Goal: Task Accomplishment & Management: Use online tool/utility

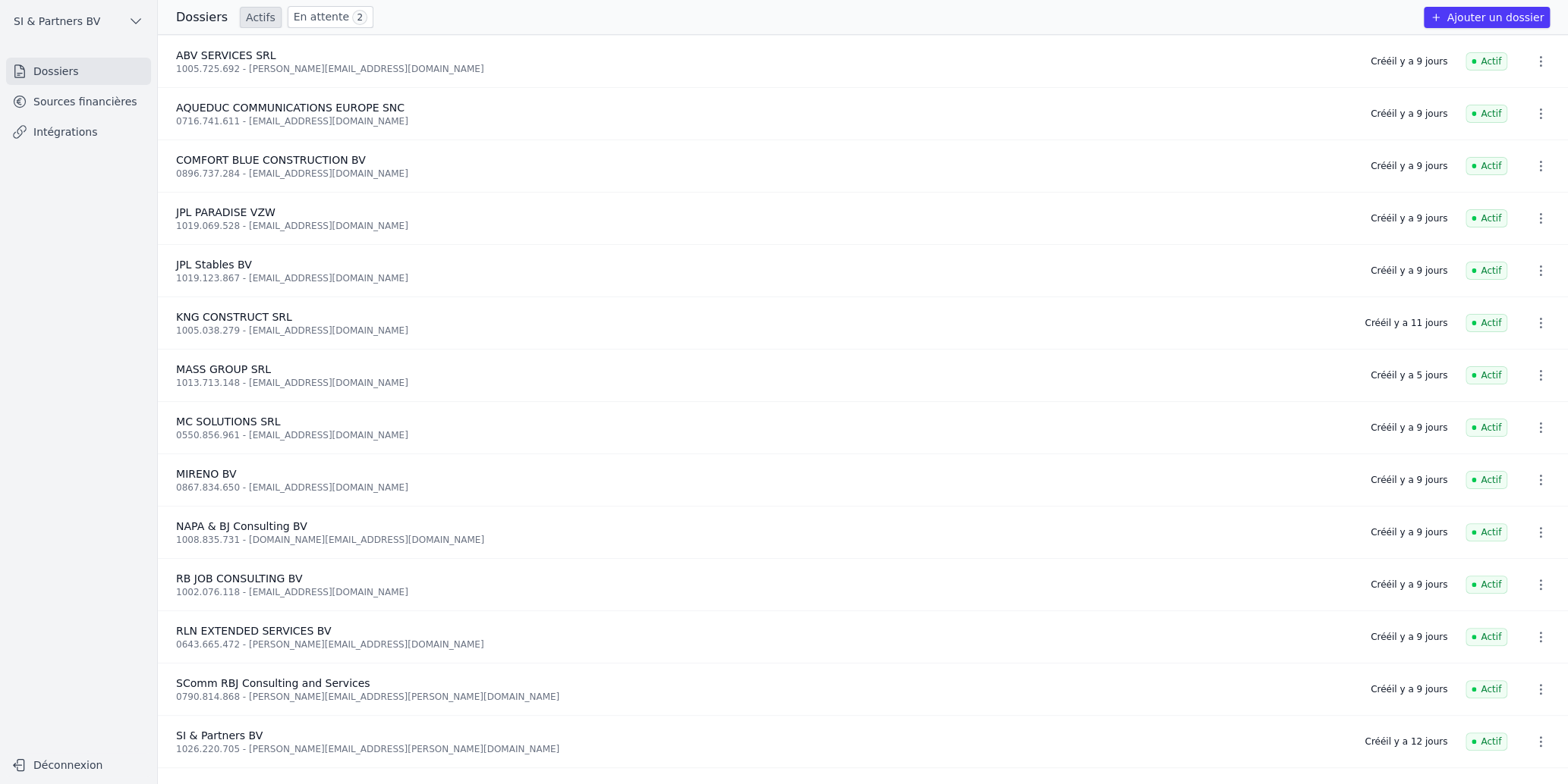
click at [318, 16] on link "En attente 2" at bounding box center [330, 18] width 85 height 22
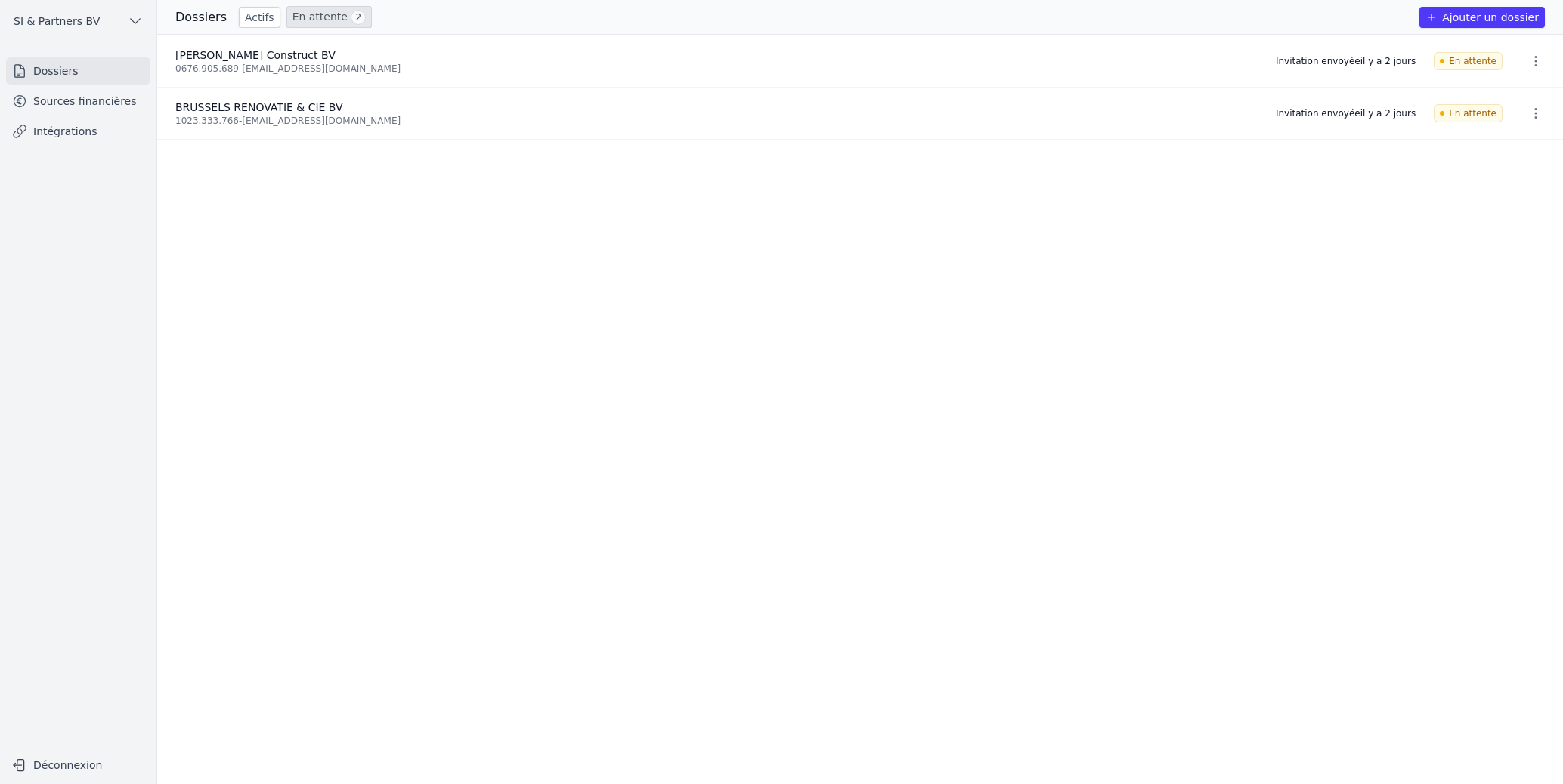
click at [643, 392] on ul "[PERSON_NAME] Construct BV 0676.905.689 - [EMAIL_ADDRESS][DOMAIN_NAME] Invitati…" at bounding box center [860, 409] width 1406 height 749
click at [329, 235] on ul "[PERSON_NAME] Construct BV 0676.905.689 - [EMAIL_ADDRESS][DOMAIN_NAME] Invitati…" at bounding box center [860, 409] width 1406 height 749
click at [469, 269] on ul "[PERSON_NAME] Construct BV 0676.905.689 - [EMAIL_ADDRESS][DOMAIN_NAME] Invitati…" at bounding box center [860, 409] width 1406 height 749
click at [1478, 23] on button "Ajouter un dossier" at bounding box center [1482, 17] width 126 height 21
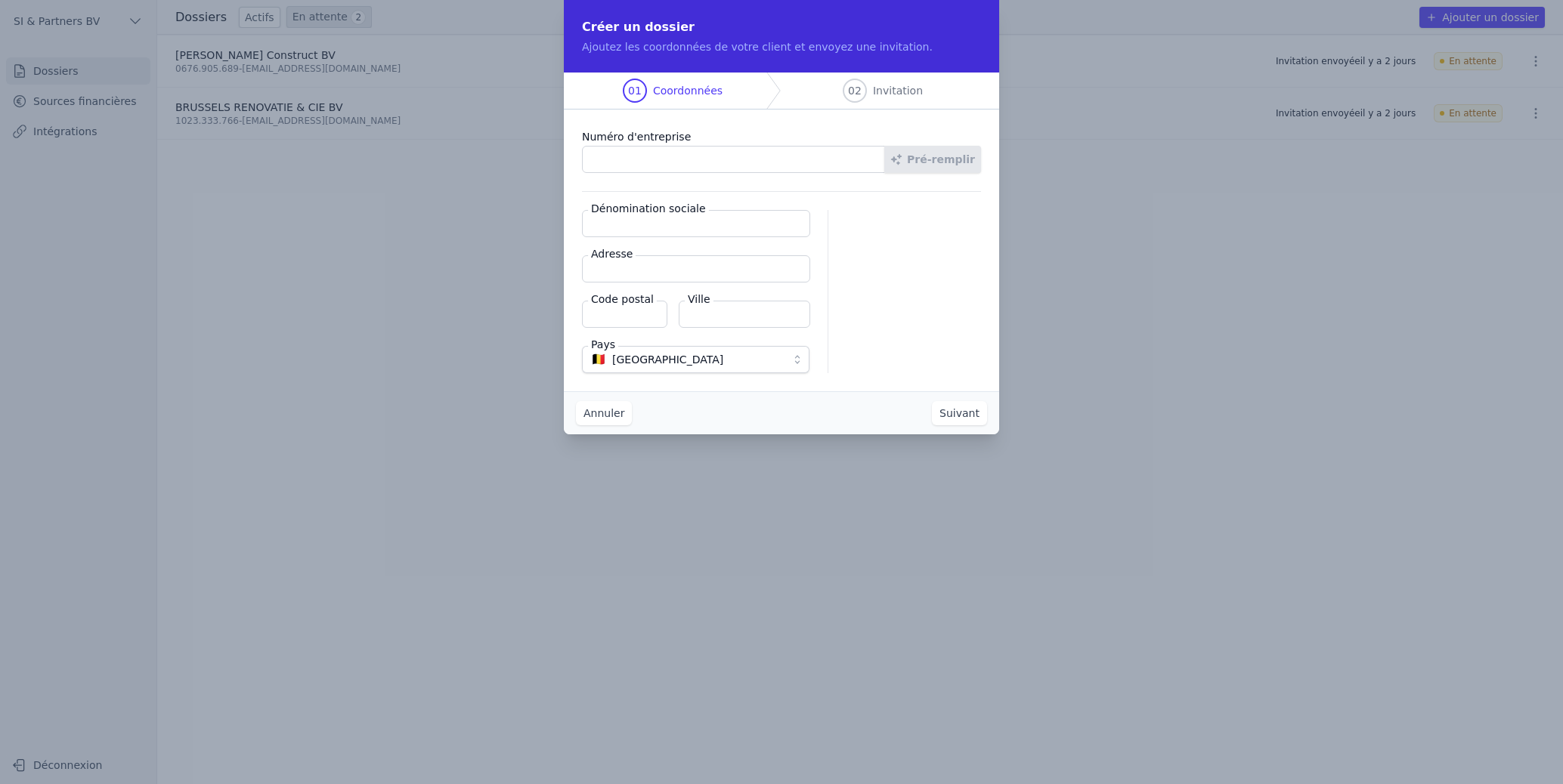
click at [698, 155] on input "Numéro d'entreprise" at bounding box center [733, 160] width 303 height 27
type input "0676.905.689"
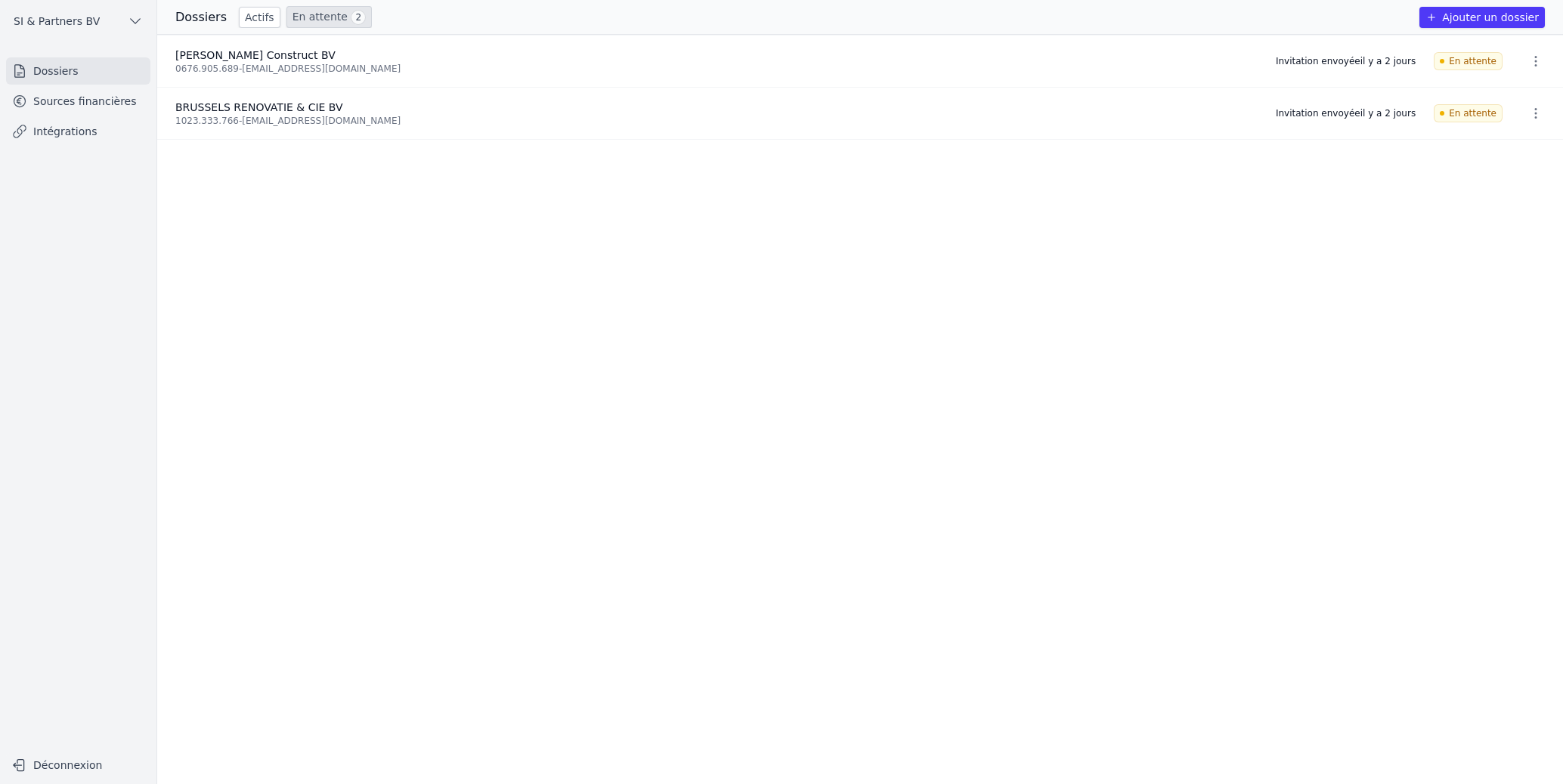
click at [508, 294] on ul "[PERSON_NAME] Construct BV 0676.905.689 - [EMAIL_ADDRESS][DOMAIN_NAME] Invitati…" at bounding box center [860, 409] width 1406 height 749
click at [349, 247] on ul "[PERSON_NAME] Construct BV 0676.905.689 - [EMAIL_ADDRESS][DOMAIN_NAME] Invitati…" at bounding box center [860, 409] width 1406 height 749
click at [407, 282] on ul "[PERSON_NAME] Construct BV 0676.905.689 - [EMAIL_ADDRESS][DOMAIN_NAME] Invitati…" at bounding box center [860, 409] width 1406 height 749
drag, startPoint x: 236, startPoint y: 69, endPoint x: 347, endPoint y: 70, distance: 111.0
click at [347, 70] on div "0676.905.689 - [EMAIL_ADDRESS][DOMAIN_NAME]" at bounding box center [717, 68] width 1082 height 12
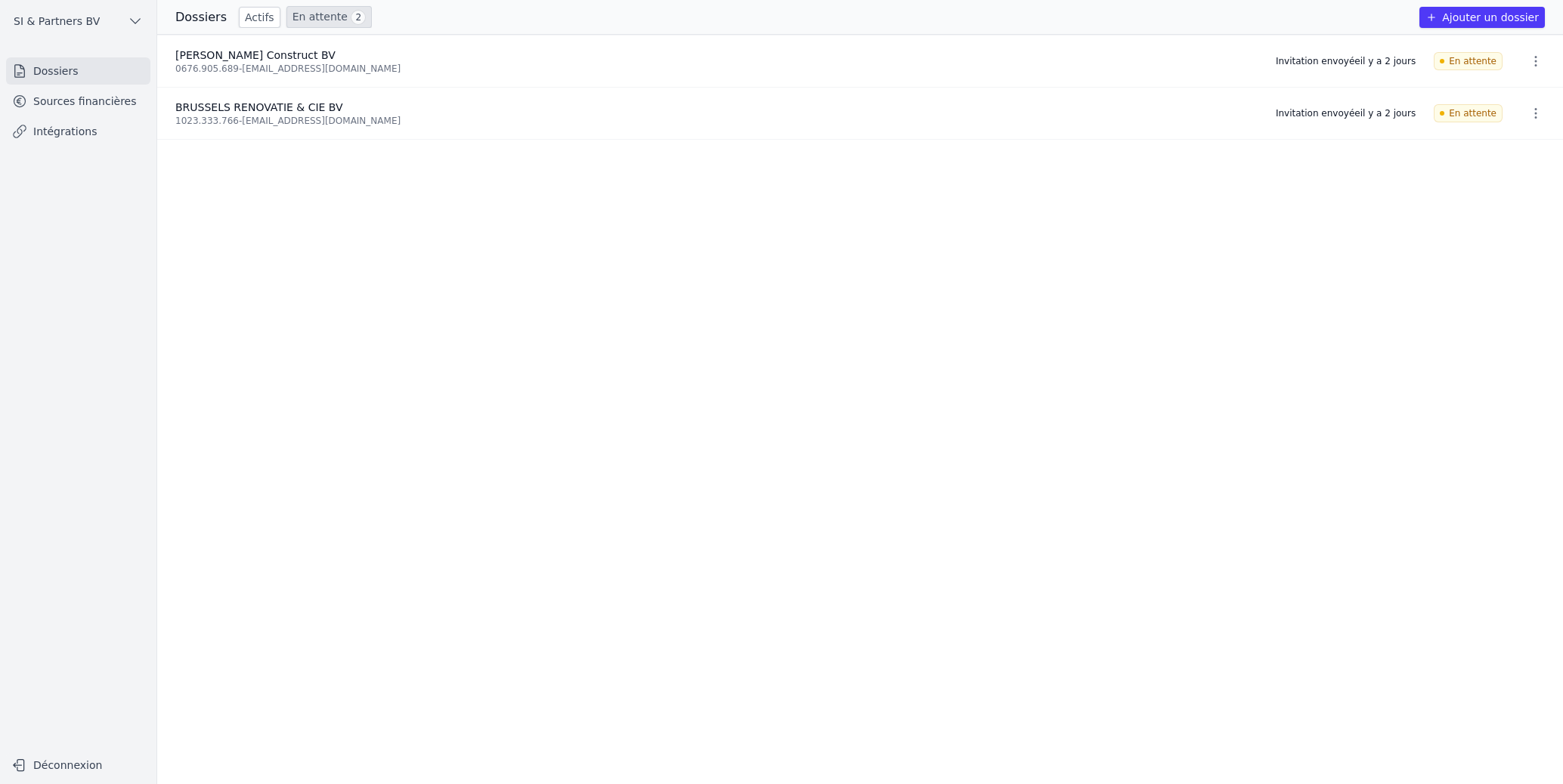
click at [421, 299] on ul "[PERSON_NAME] Construct BV 0676.905.689 - [EMAIL_ADDRESS][DOMAIN_NAME] Invitati…" at bounding box center [860, 409] width 1406 height 749
click at [314, 13] on link "En attente 2" at bounding box center [328, 17] width 85 height 22
click at [249, 18] on link "Actifs" at bounding box center [259, 17] width 41 height 21
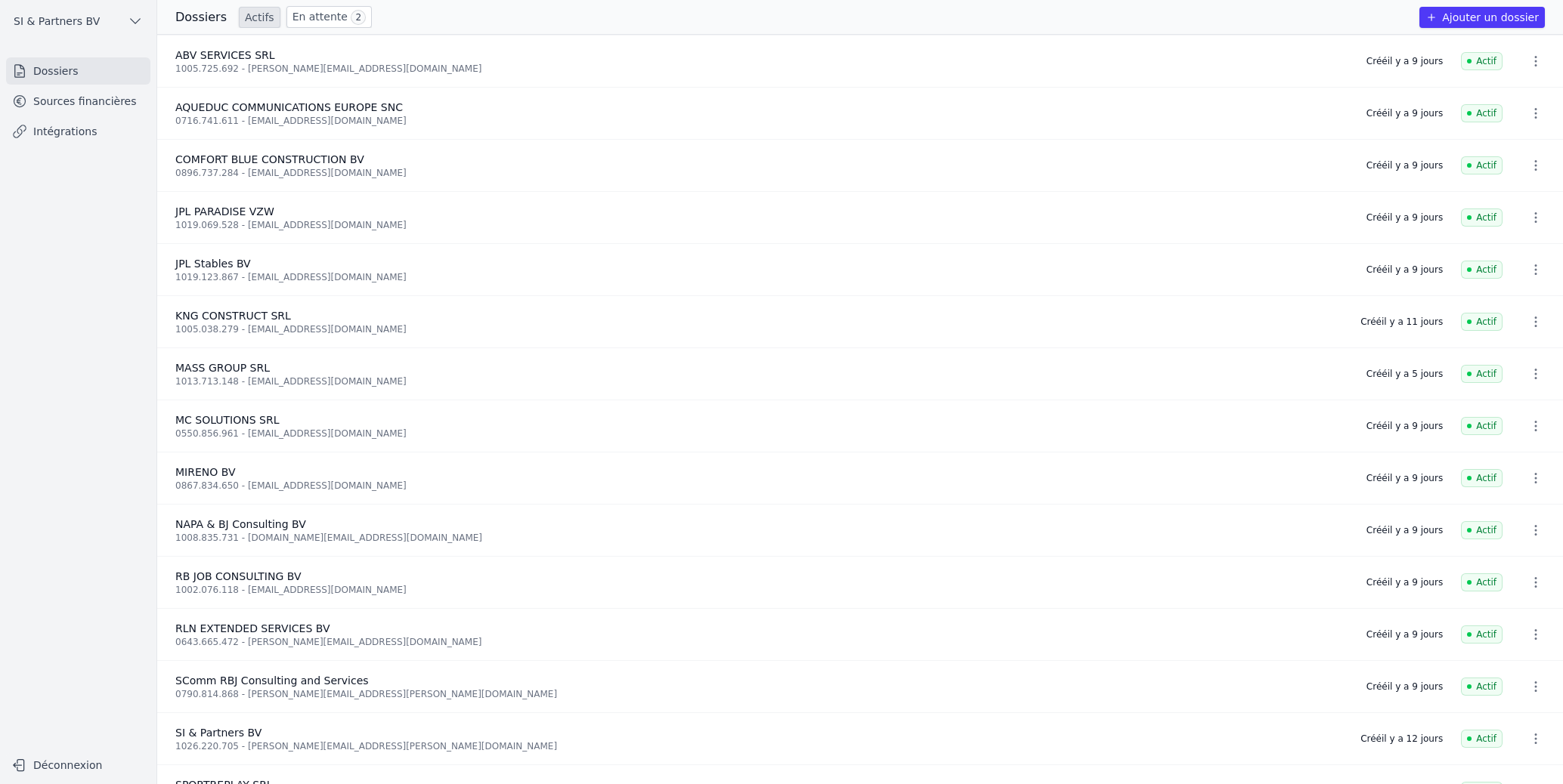
click at [314, 21] on link "En attente 2" at bounding box center [328, 17] width 85 height 22
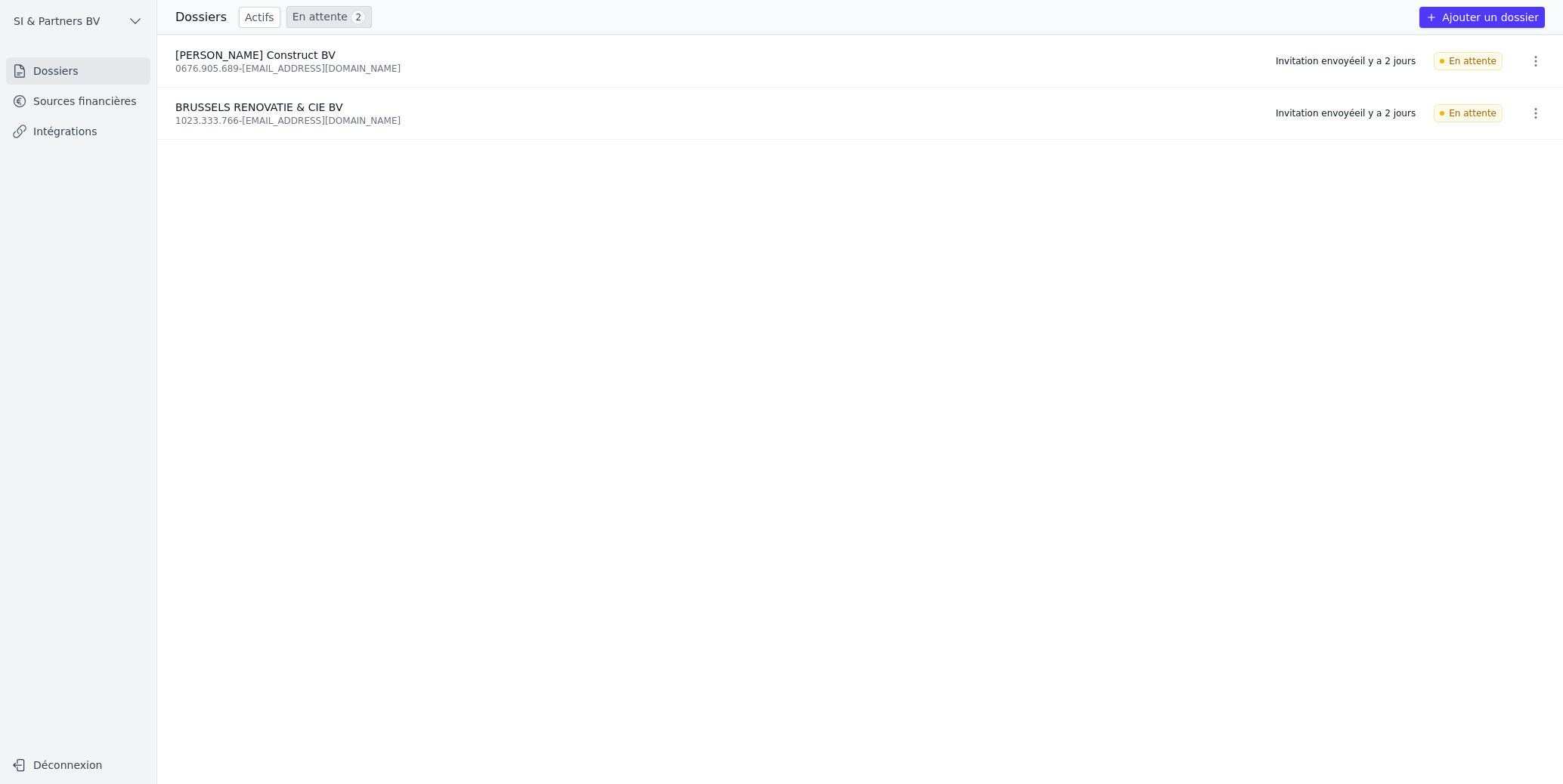
click at [326, 17] on link "En attente 2" at bounding box center [328, 17] width 85 height 22
drag, startPoint x: 350, startPoint y: 268, endPoint x: 394, endPoint y: 261, distance: 44.6
click at [351, 269] on ul "[PERSON_NAME] Construct BV 0676.905.689 - [EMAIL_ADDRESS][DOMAIN_NAME] Invitati…" at bounding box center [860, 409] width 1406 height 749
click at [390, 71] on div "0676.905.689 - [EMAIL_ADDRESS][DOMAIN_NAME]" at bounding box center [717, 68] width 1082 height 12
click at [1329, 326] on ul "[PERSON_NAME] Construct BV 0676.905.689 - [EMAIL_ADDRESS][DOMAIN_NAME] Invitati…" at bounding box center [860, 409] width 1406 height 749
